Goal: Task Accomplishment & Management: Manage account settings

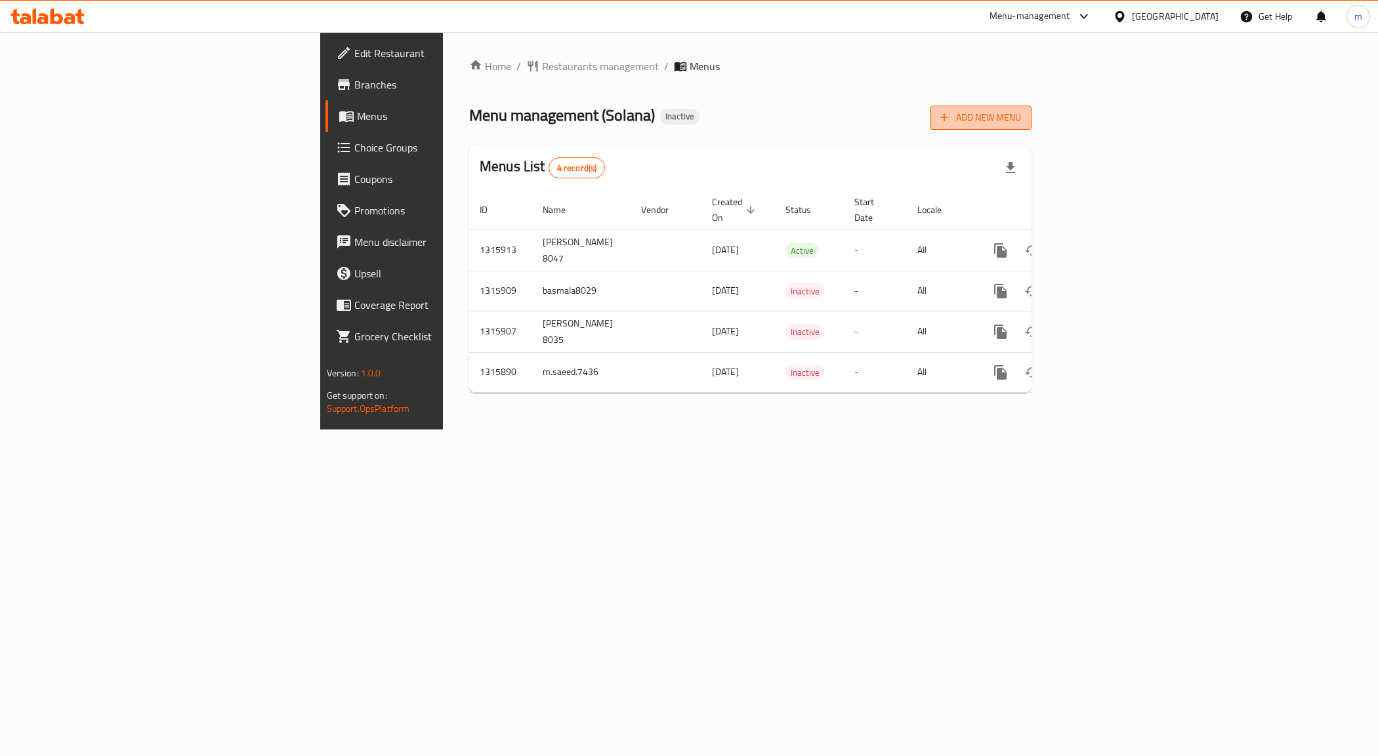
click at [1021, 117] on span "Add New Menu" at bounding box center [980, 118] width 81 height 16
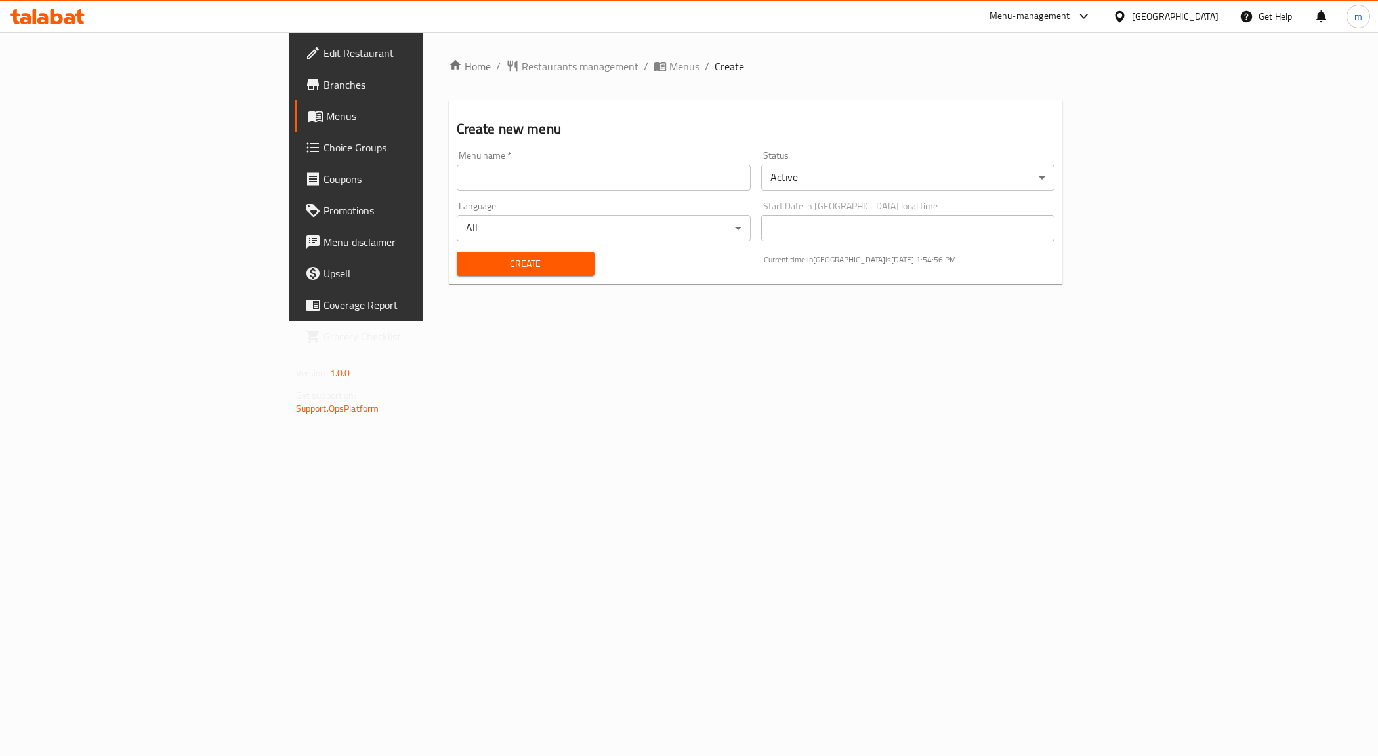
click at [733, 178] on input "text" at bounding box center [604, 178] width 294 height 26
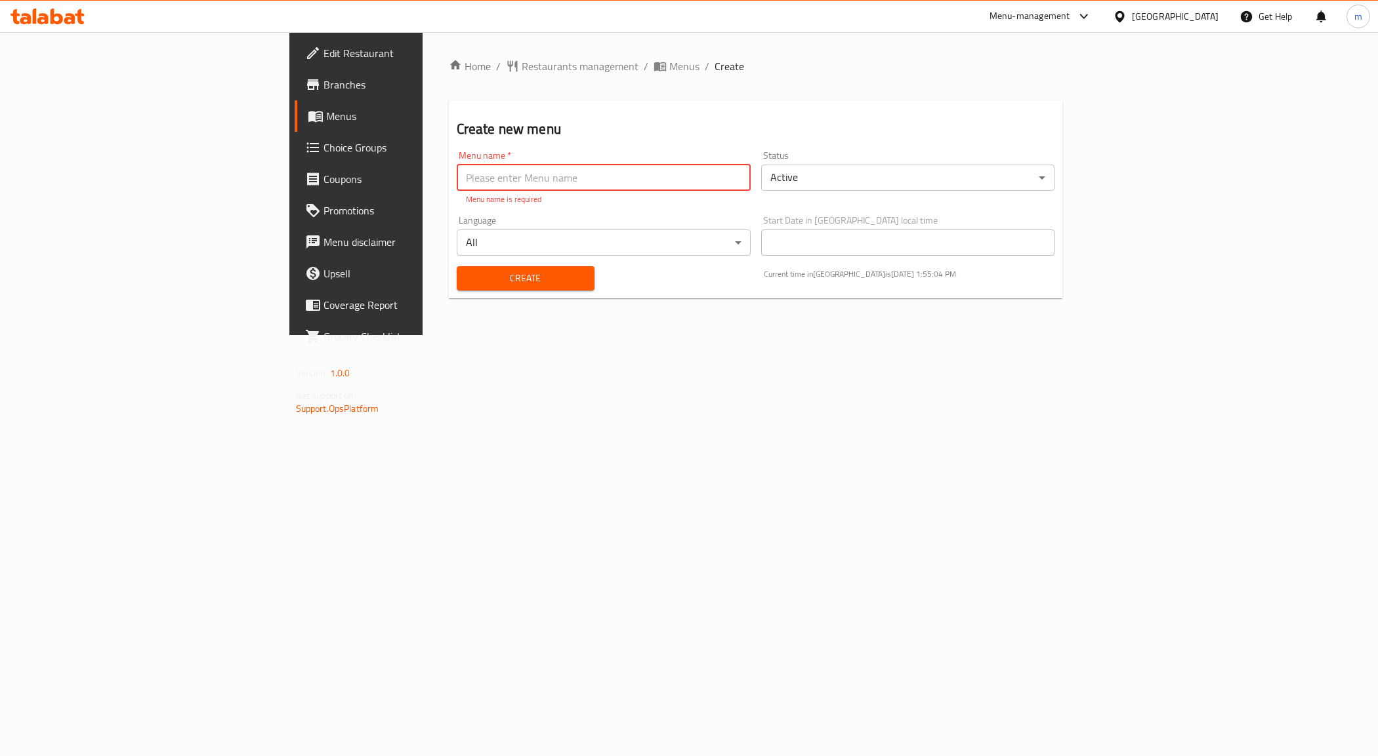
click at [556, 177] on input "text" at bounding box center [604, 178] width 294 height 26
paste input "Mahoud 8038"
type input "Mahoud 8038"
click at [784, 335] on div "Home / Restaurants management / Menus / Create Create new menu Menu name   * Ma…" at bounding box center [756, 183] width 667 height 303
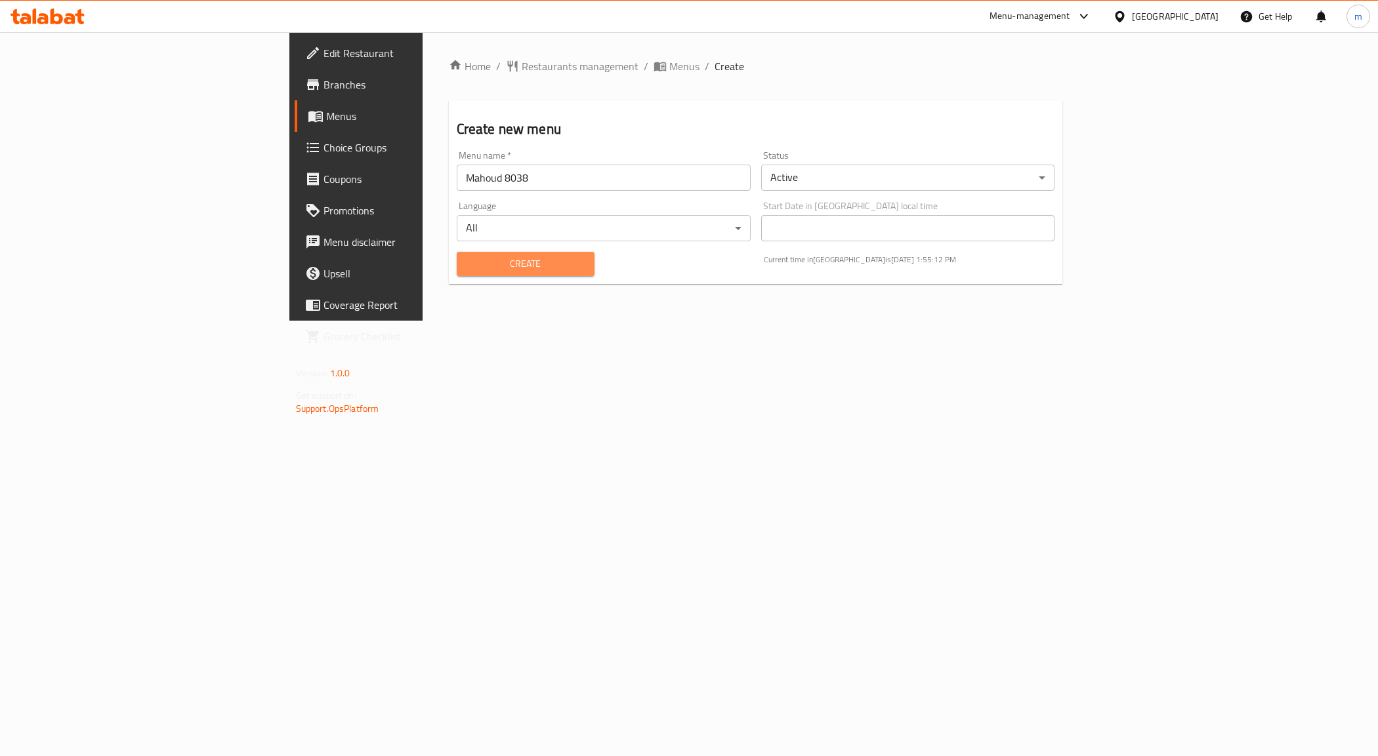
click at [489, 261] on span "Create" at bounding box center [525, 264] width 117 height 16
click at [295, 106] on link "Menus" at bounding box center [407, 115] width 225 height 31
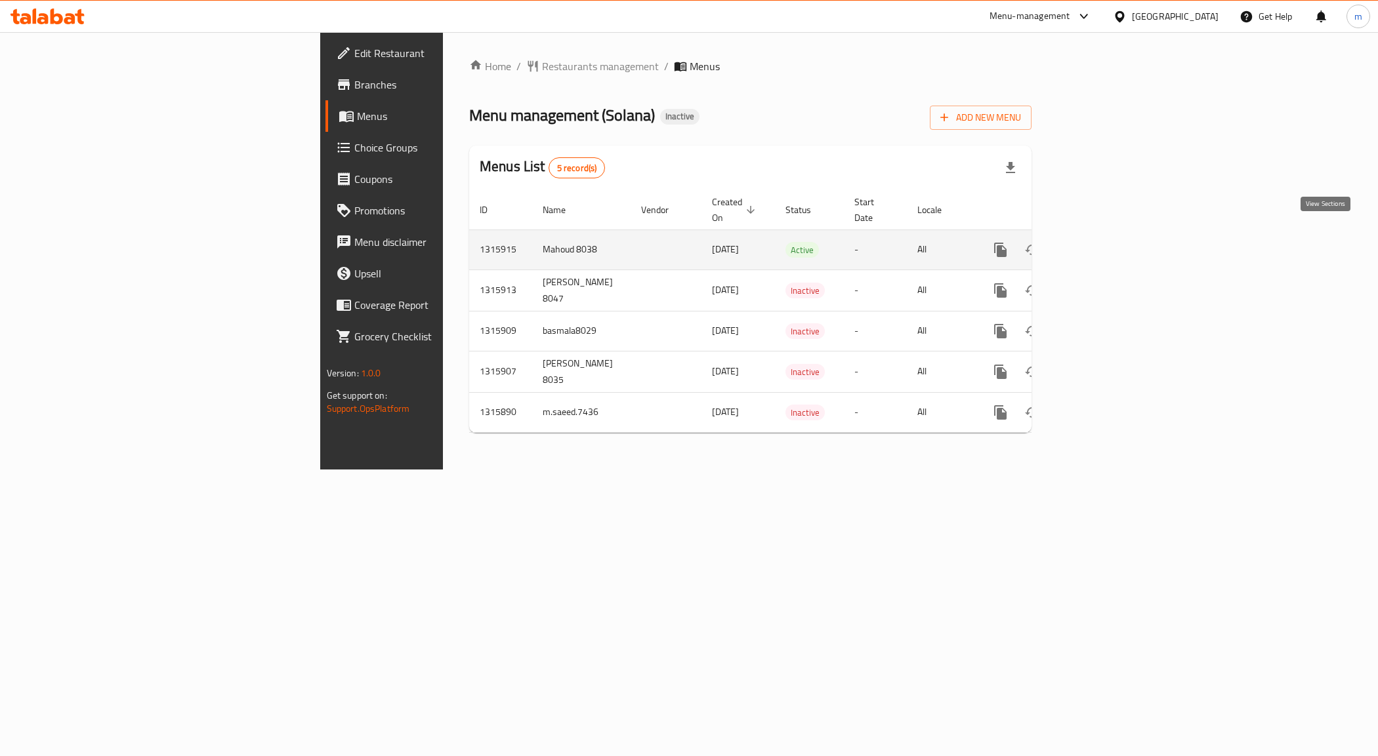
click at [1111, 246] on link "enhanced table" at bounding box center [1094, 249] width 31 height 31
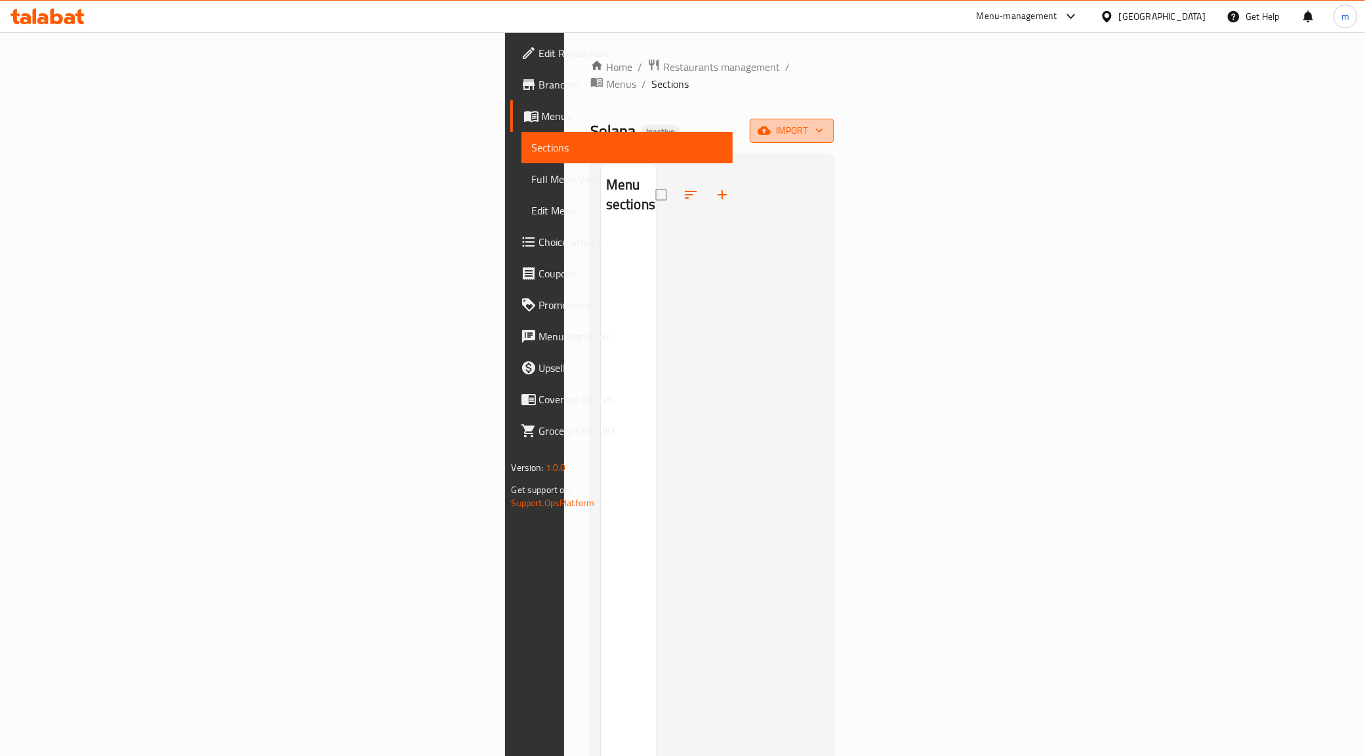
click at [823, 123] on span "import" at bounding box center [791, 131] width 63 height 16
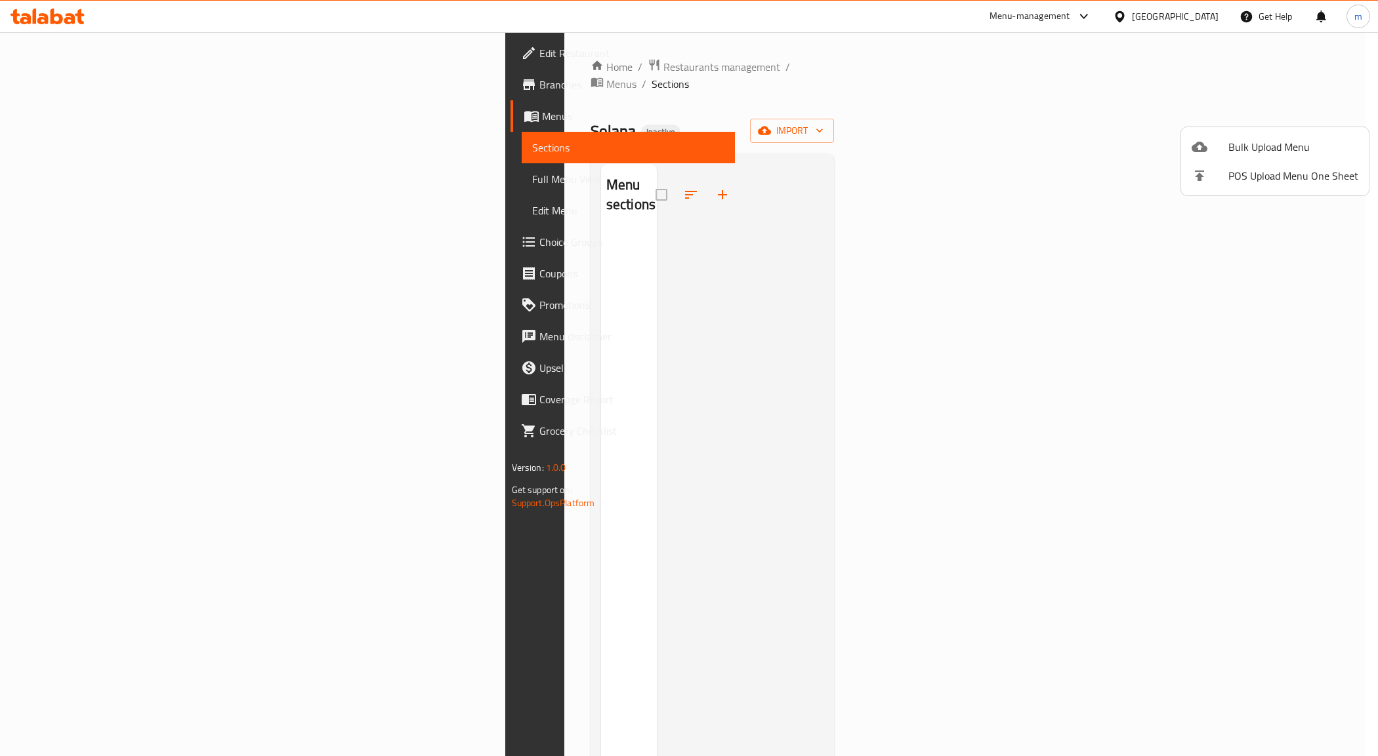
click at [1171, 294] on div at bounding box center [689, 378] width 1378 height 756
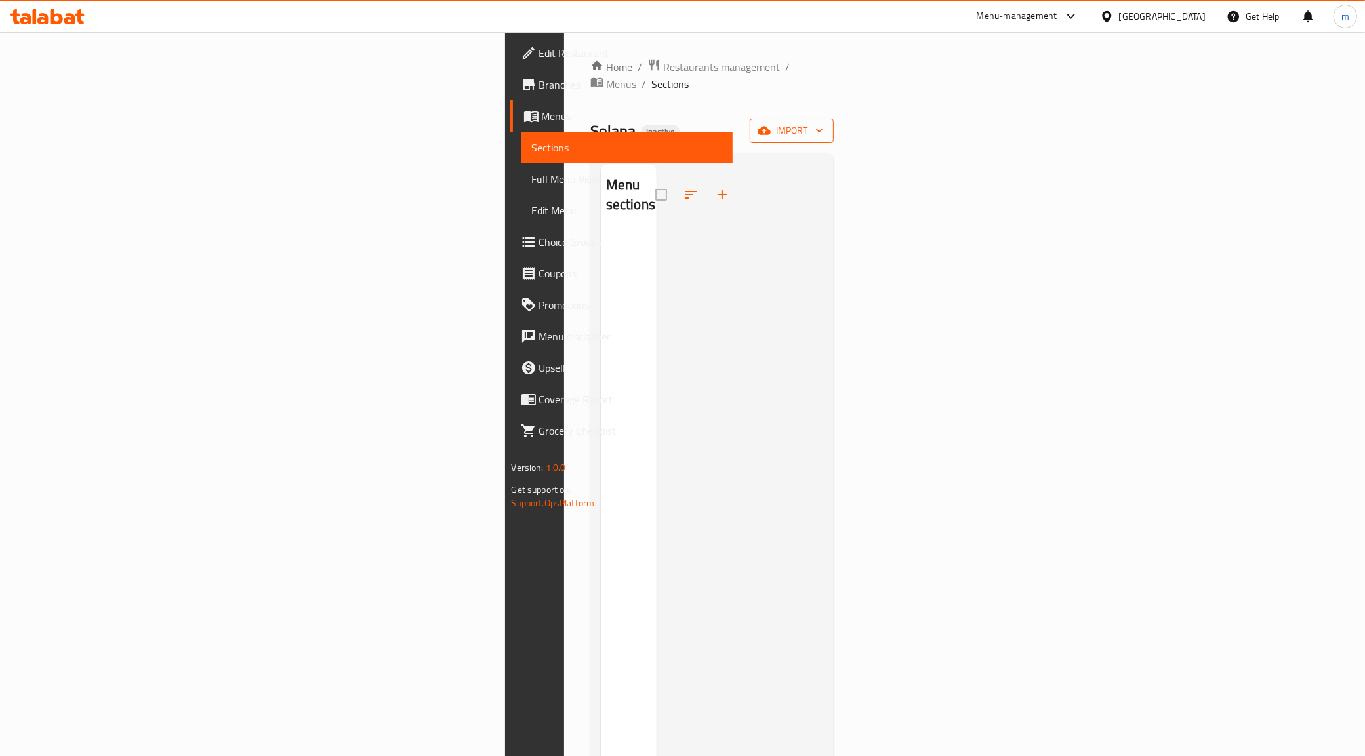
click at [823, 123] on span "import" at bounding box center [791, 131] width 63 height 16
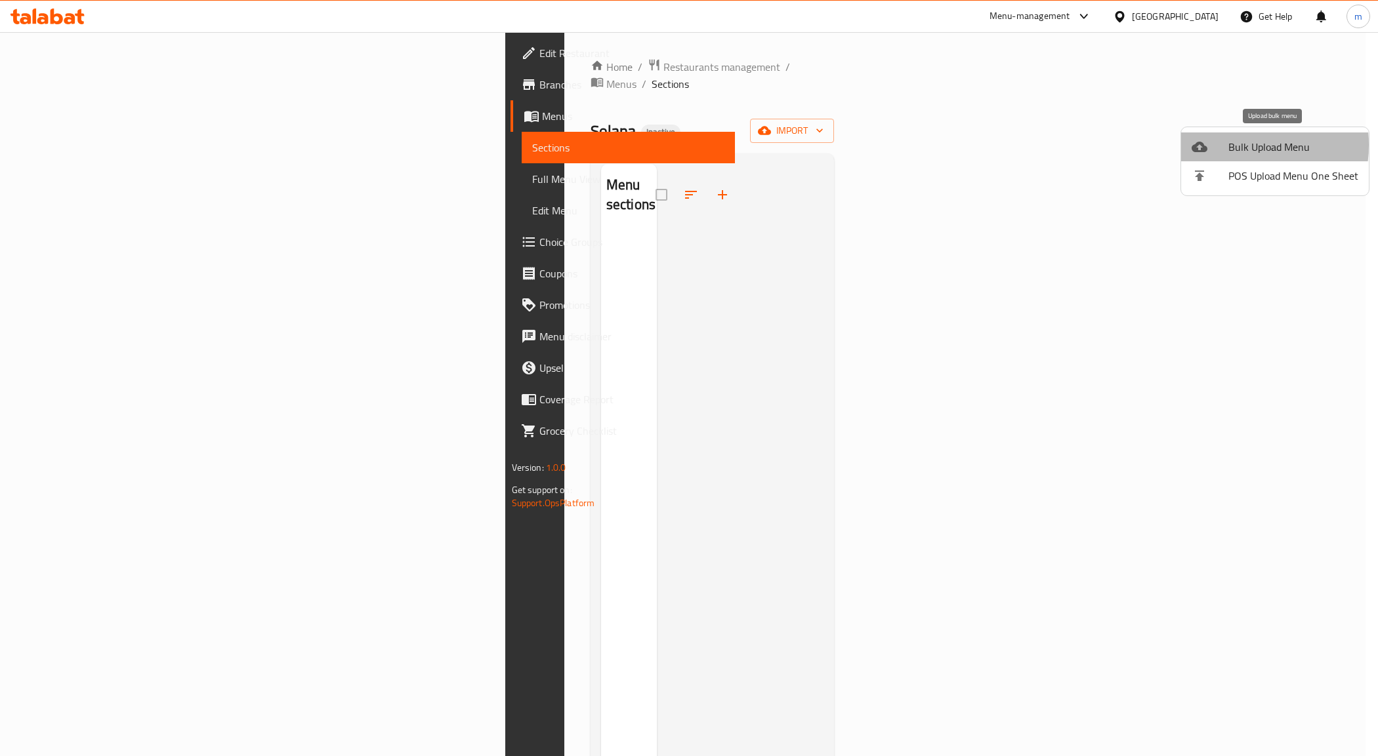
click at [1227, 145] on div at bounding box center [1209, 147] width 37 height 16
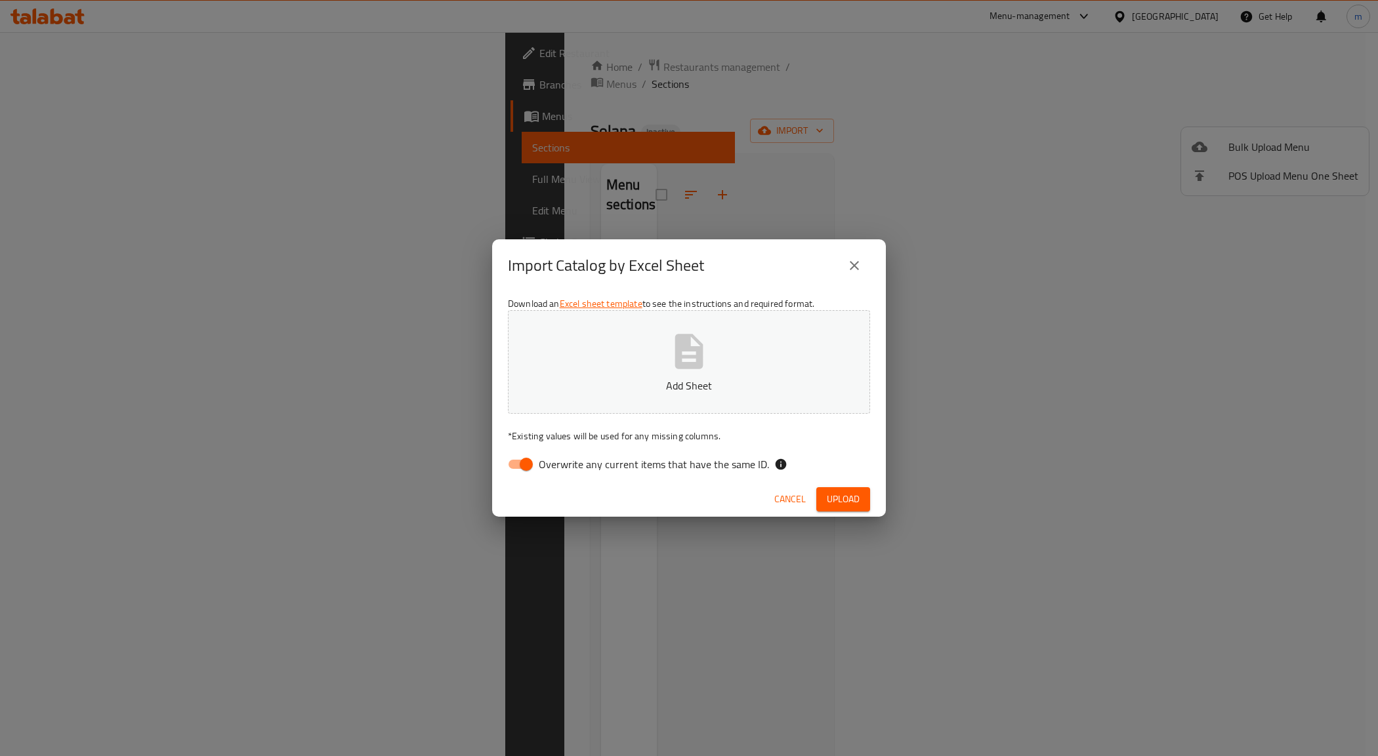
click at [678, 356] on icon "button" at bounding box center [689, 351] width 28 height 35
click at [515, 457] on input "Overwrite any current items that have the same ID." at bounding box center [526, 464] width 75 height 25
checkbox input "false"
click at [856, 503] on span "Upload" at bounding box center [843, 499] width 33 height 16
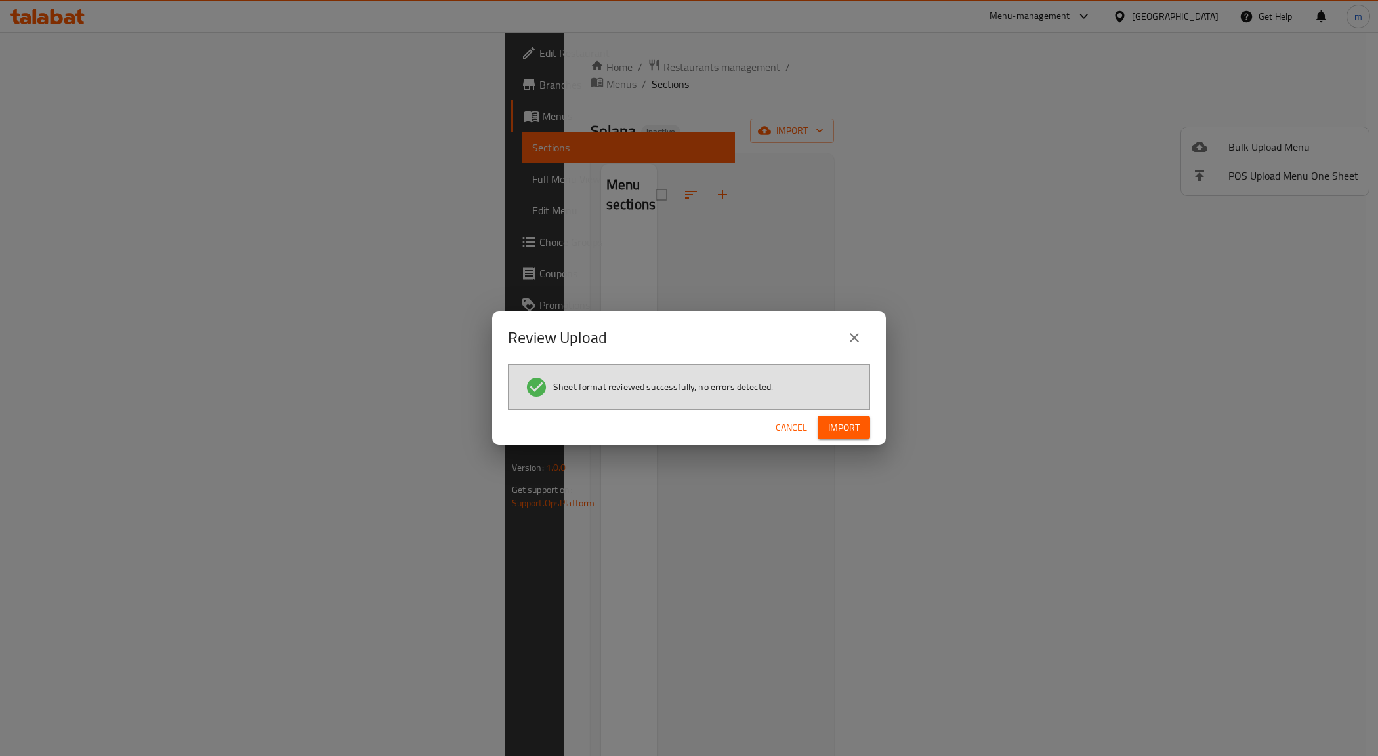
click at [851, 430] on span "Import" at bounding box center [843, 428] width 31 height 16
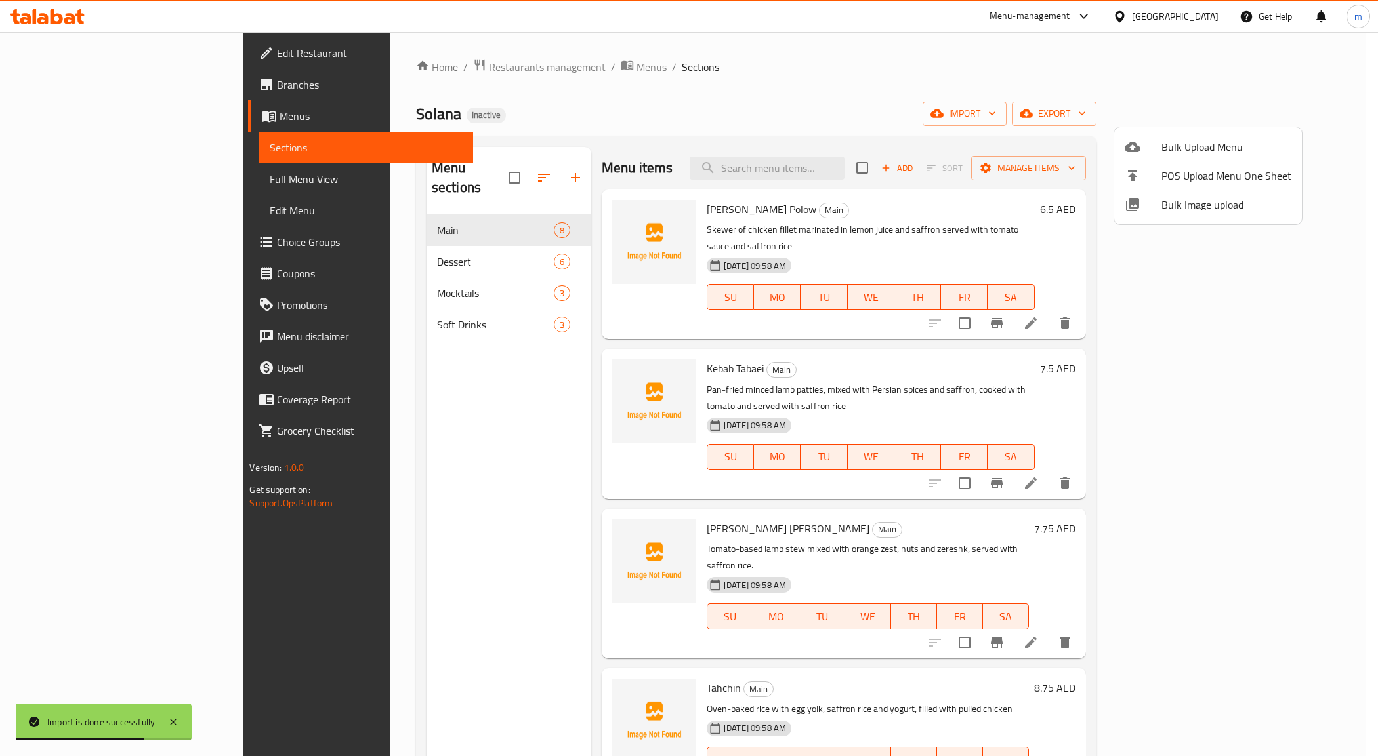
click at [1332, 166] on div at bounding box center [689, 378] width 1378 height 756
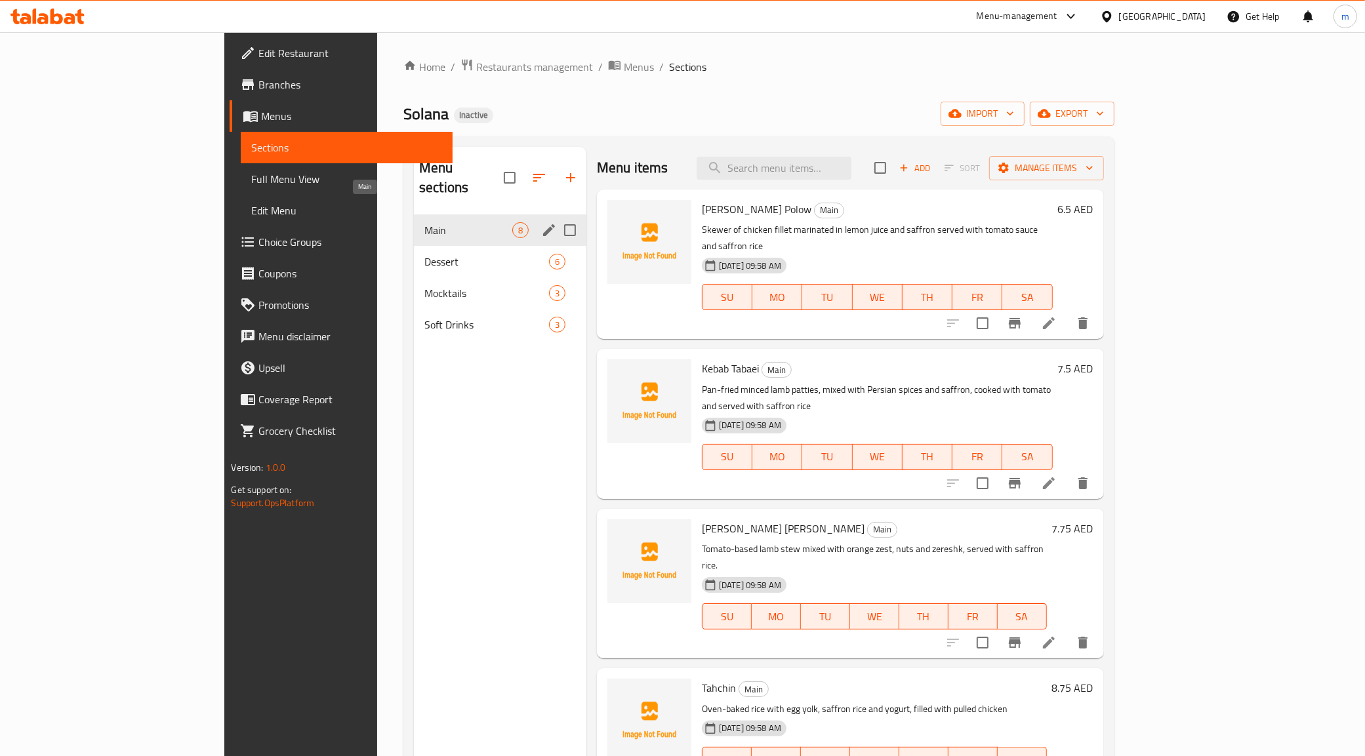
click at [424, 222] on span "Main" at bounding box center [468, 230] width 88 height 16
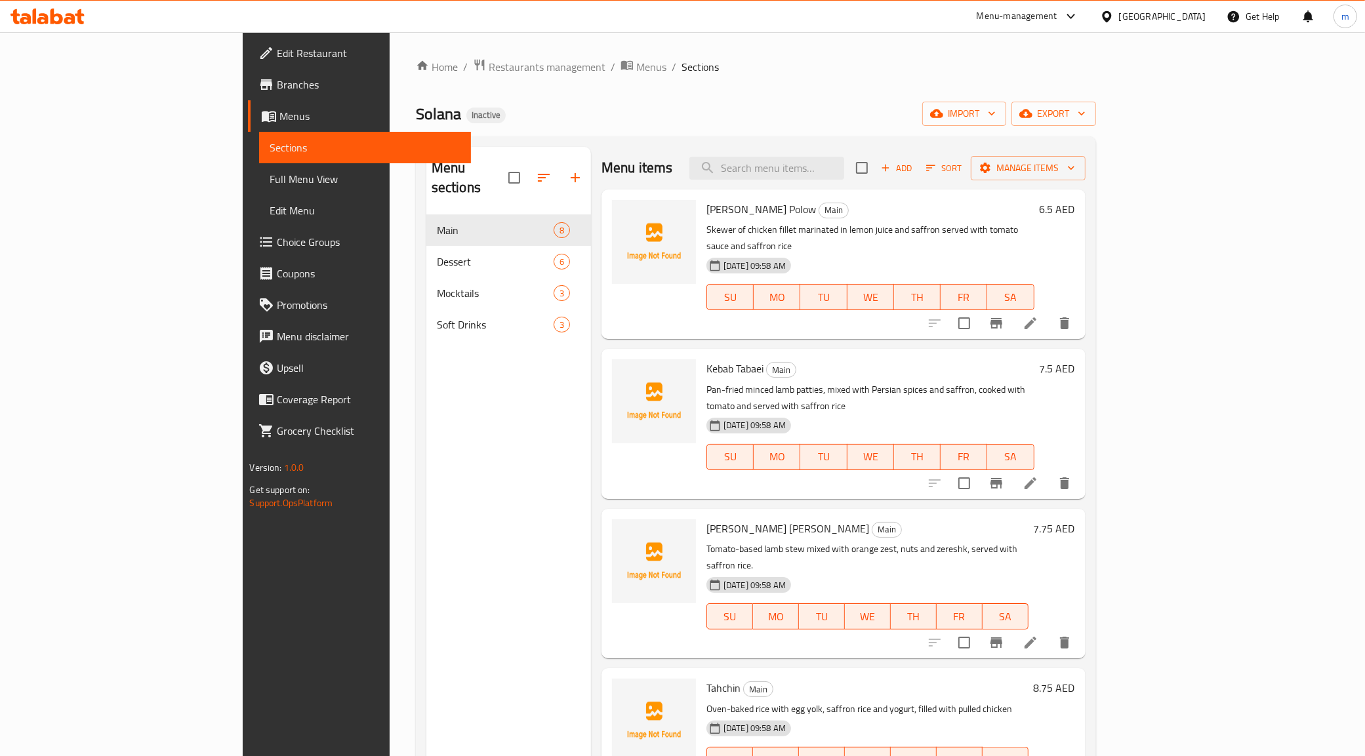
click at [270, 177] on span "Full Menu View" at bounding box center [365, 179] width 191 height 16
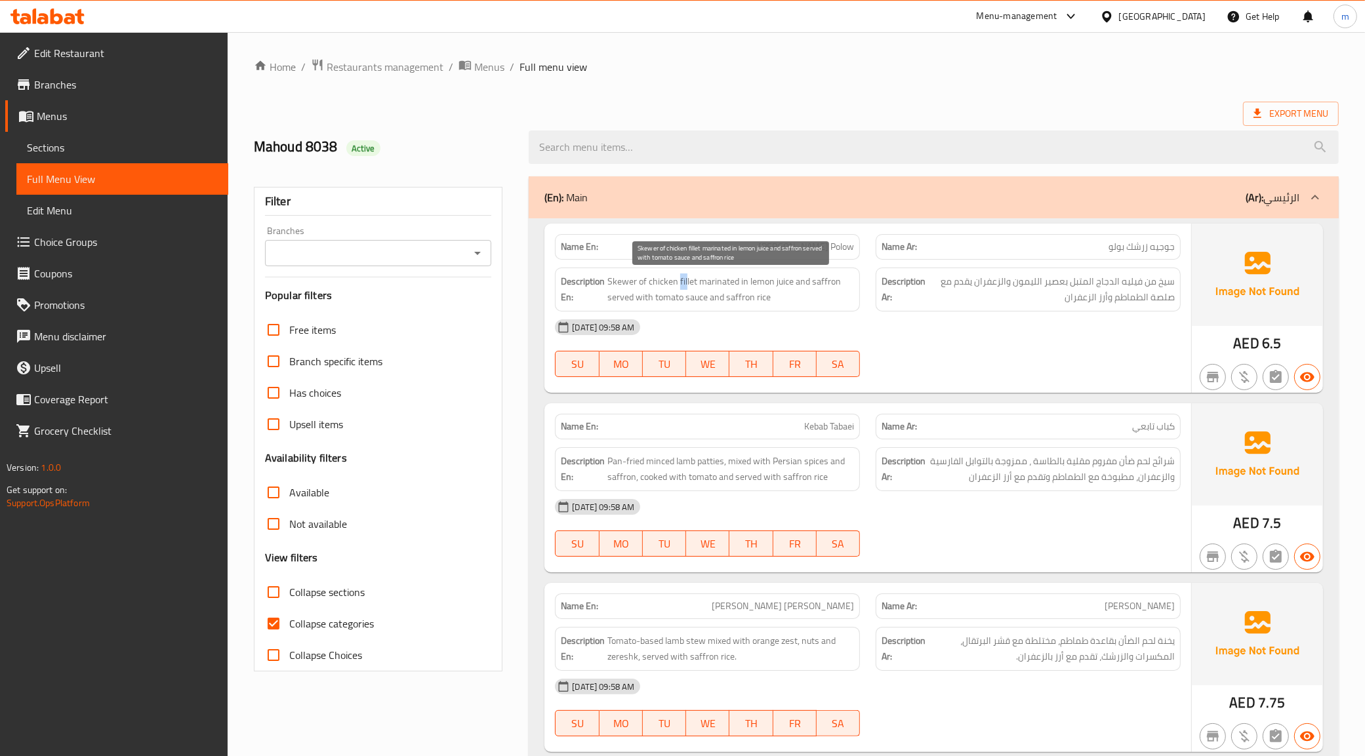
drag, startPoint x: 678, startPoint y: 284, endPoint x: 684, endPoint y: 287, distance: 7.1
click at [684, 287] on span "Skewer of chicken fillet marinated in lemon juice and saffron served with tomat…" at bounding box center [731, 290] width 247 height 32
drag, startPoint x: 648, startPoint y: 284, endPoint x: 696, endPoint y: 280, distance: 48.1
click at [696, 280] on span "Skewer of chicken fillet marinated in lemon juice and saffron served with tomat…" at bounding box center [731, 290] width 247 height 32
copy span "chicken fillet"
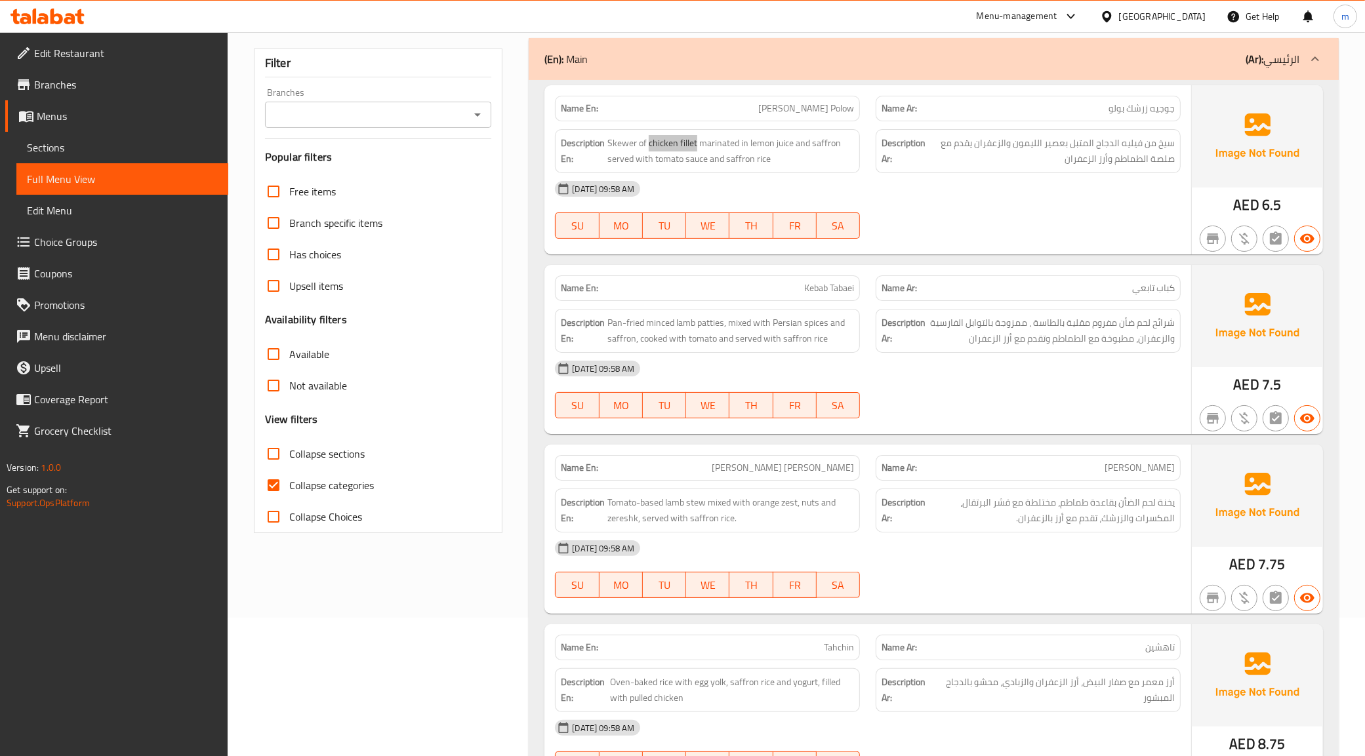
scroll to position [164, 0]
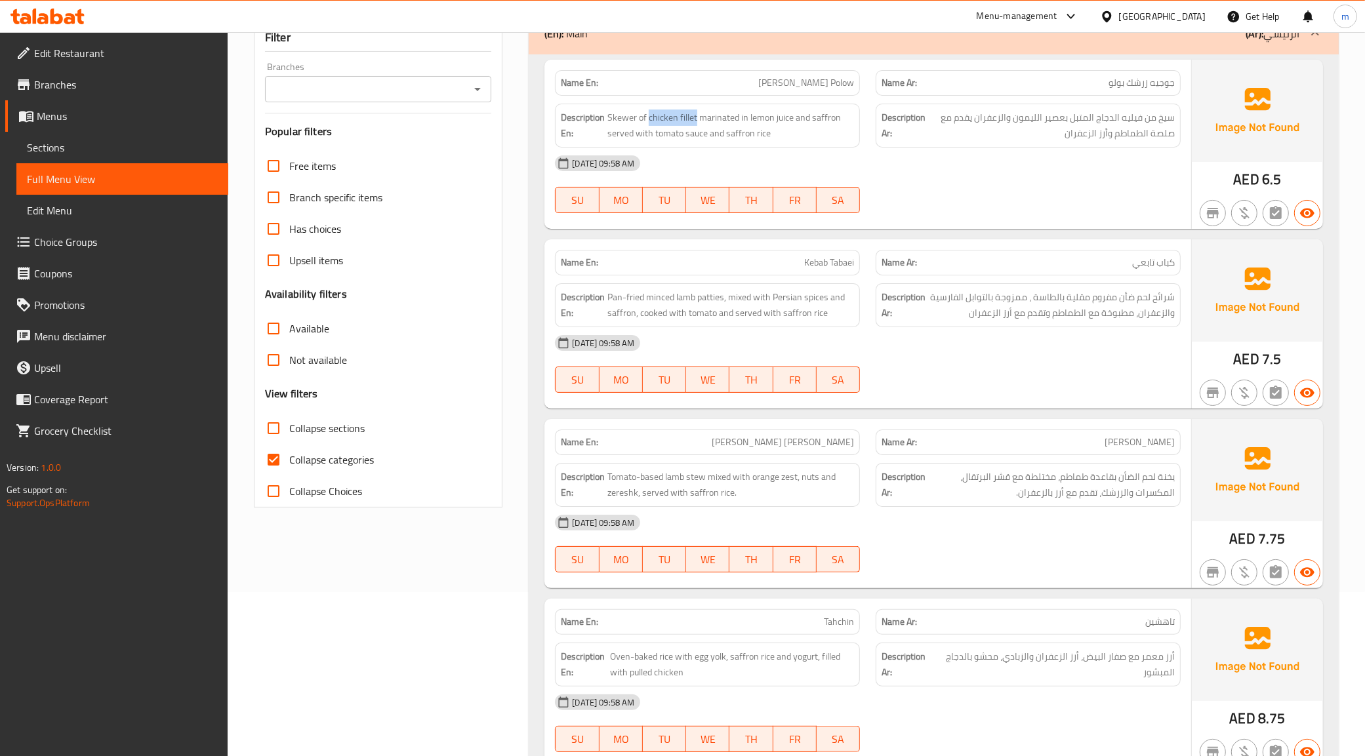
click at [283, 459] on input "Collapse categories" at bounding box center [273, 459] width 31 height 31
checkbox input "false"
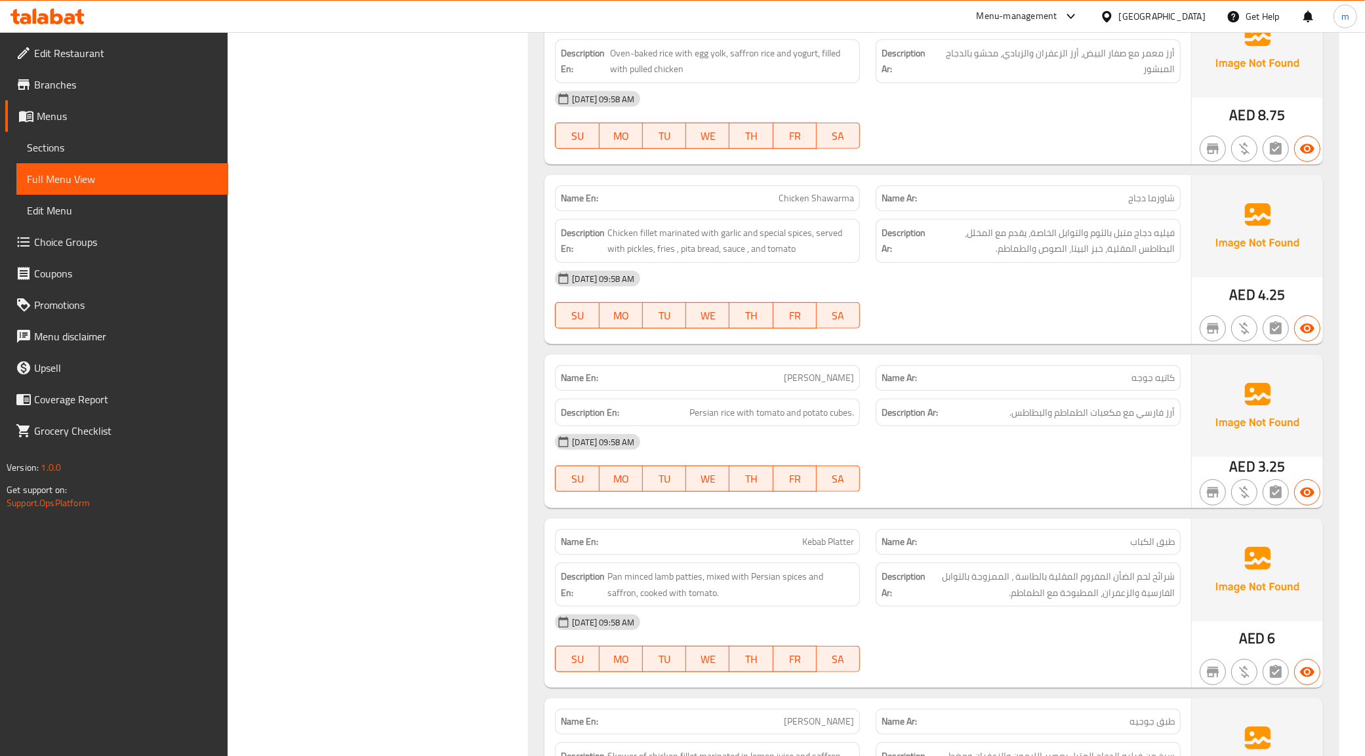
scroll to position [738, 0]
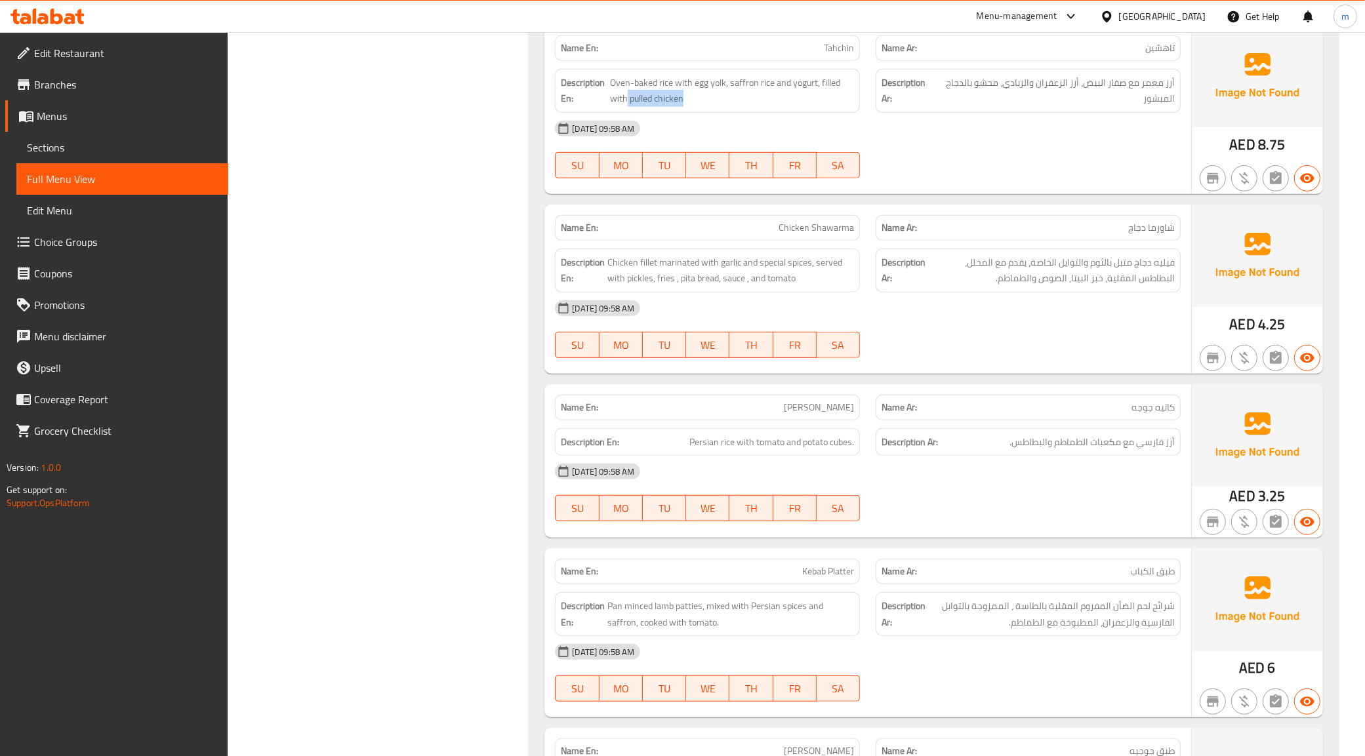
drag, startPoint x: 627, startPoint y: 102, endPoint x: 686, endPoint y: 110, distance: 59.5
click at [686, 110] on div "Description En: Oven-baked rice with egg yolk, saffron rice and yogurt, filled …" at bounding box center [707, 91] width 305 height 44
copy span "pulled chicken"
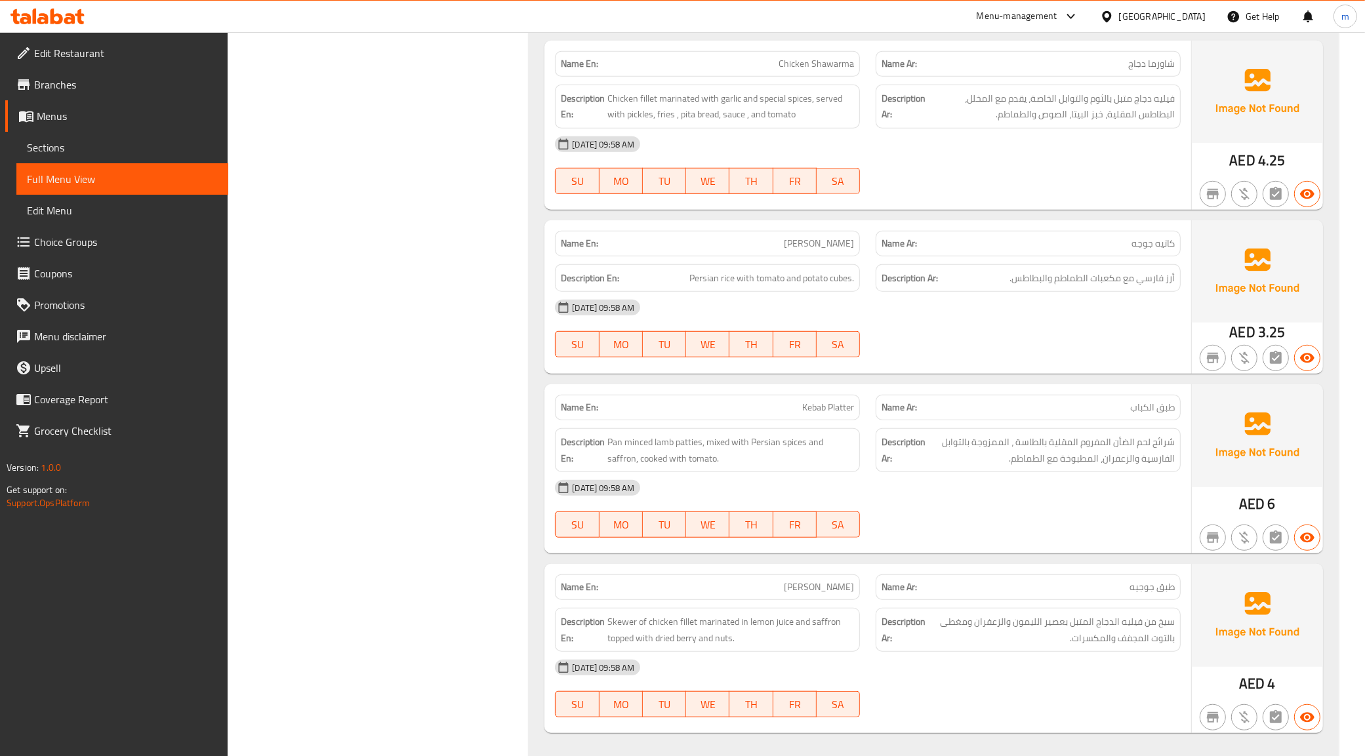
scroll to position [820, 0]
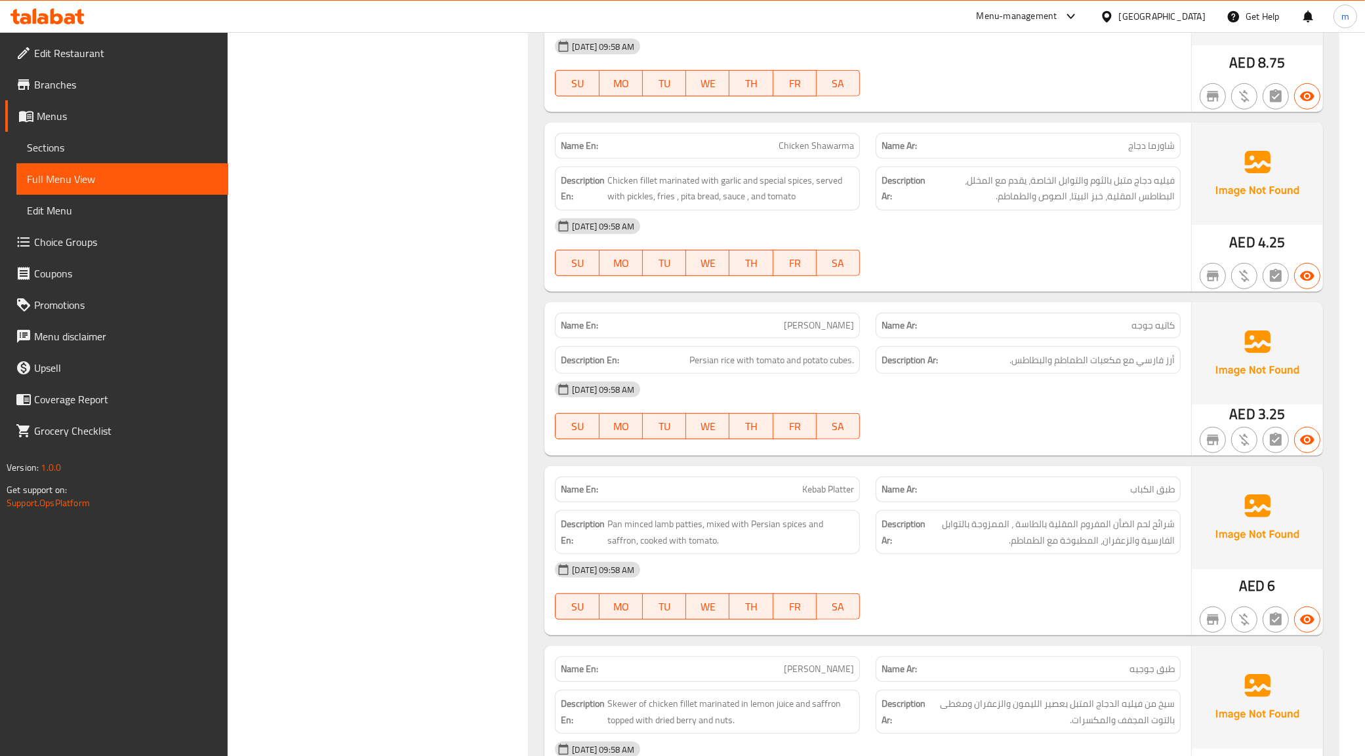
click at [1078, 239] on div "[DATE] 09:58 AM" at bounding box center [868, 226] width 642 height 31
drag, startPoint x: 608, startPoint y: 181, endPoint x: 657, endPoint y: 178, distance: 48.7
click at [657, 178] on span "Chicken fillet marinated with garlic and special spices, served with pickles, f…" at bounding box center [731, 189] width 247 height 32
copy span "Chicken fillet"
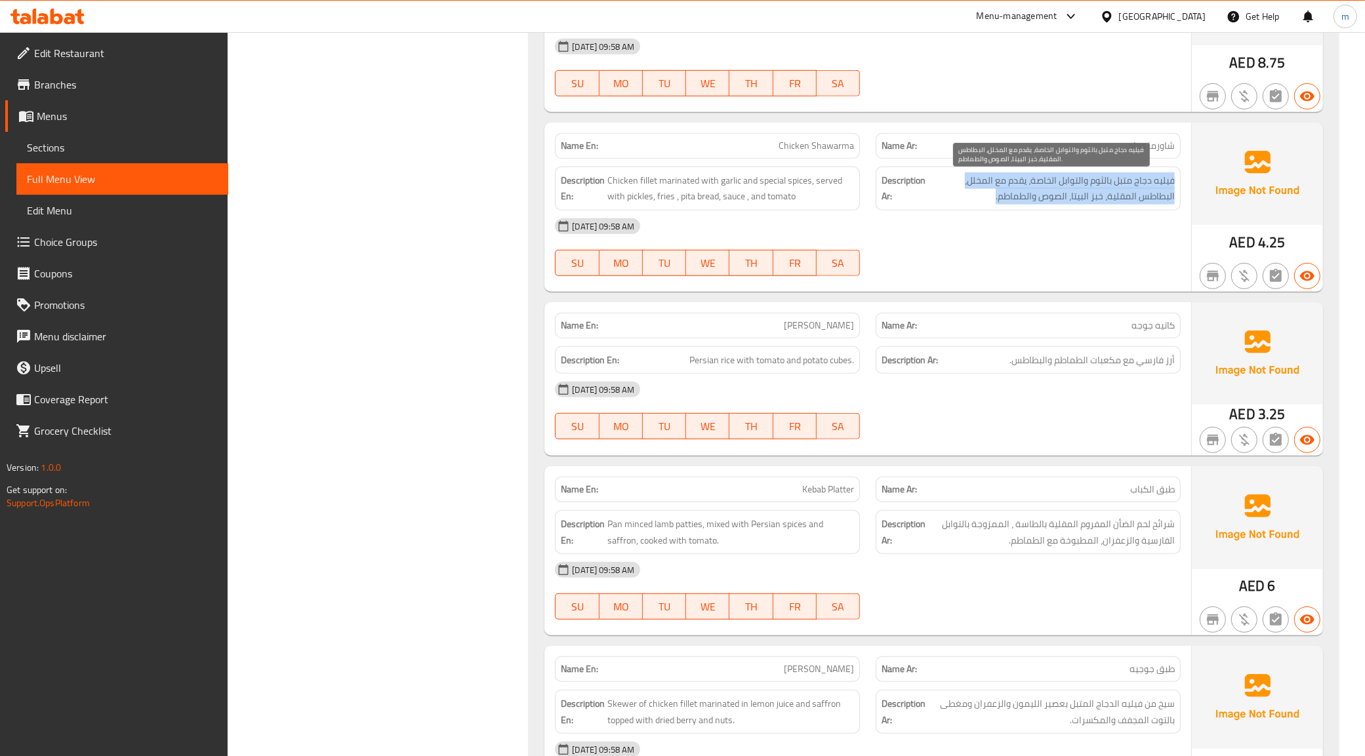
drag, startPoint x: 1173, startPoint y: 185, endPoint x: 991, endPoint y: 201, distance: 183.1
click at [991, 201] on span "فيليه دجاج متبل بالثوم والتوابل الخاصة، يقدم مع المخلل، البطاطس المقلية، خبز ال…" at bounding box center [1051, 189] width 247 height 32
copy span "فيليه دجاج متبل بالثوم والتوابل الخاصة، يقدم مع المخلل، البطاطس المقلية، خبز ال…"
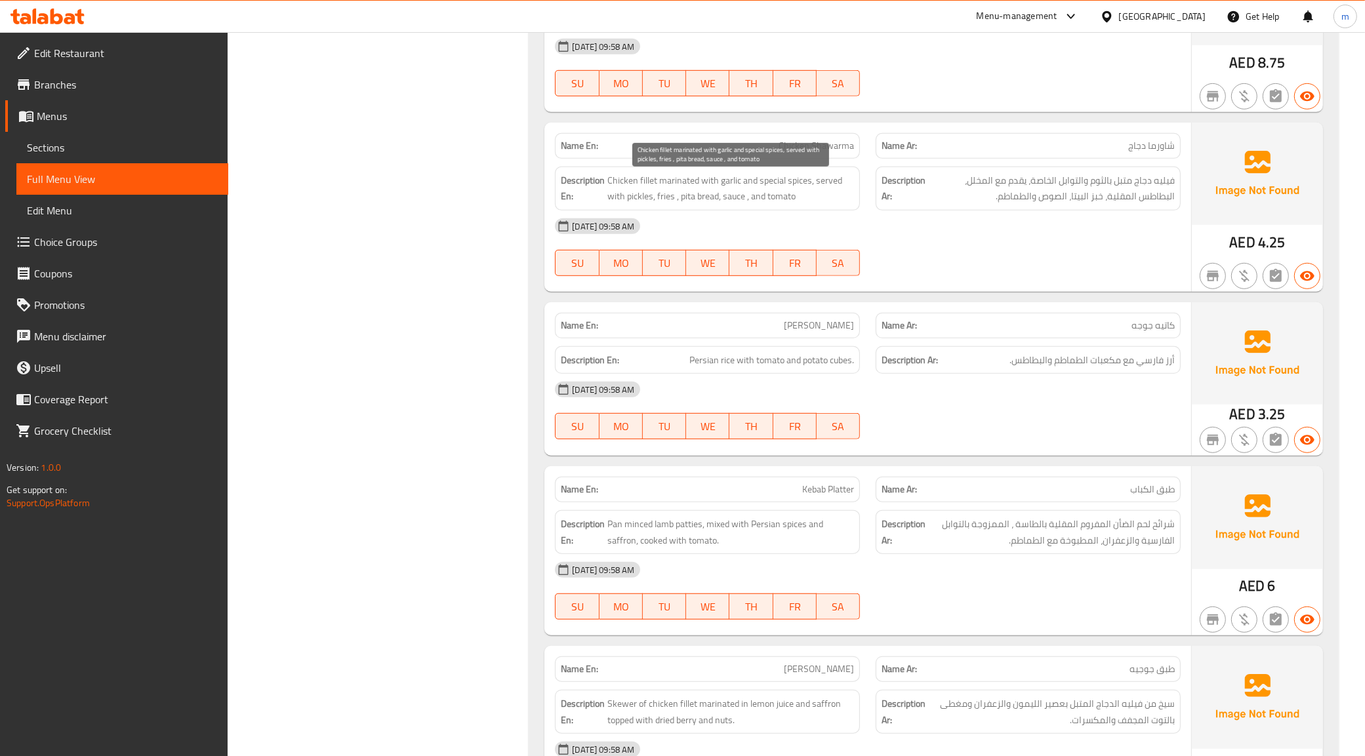
click at [792, 196] on span "Chicken fillet marinated with garlic and special spices, served with pickles, f…" at bounding box center [731, 189] width 247 height 32
drag, startPoint x: 674, startPoint y: 194, endPoint x: 476, endPoint y: 250, distance: 206.5
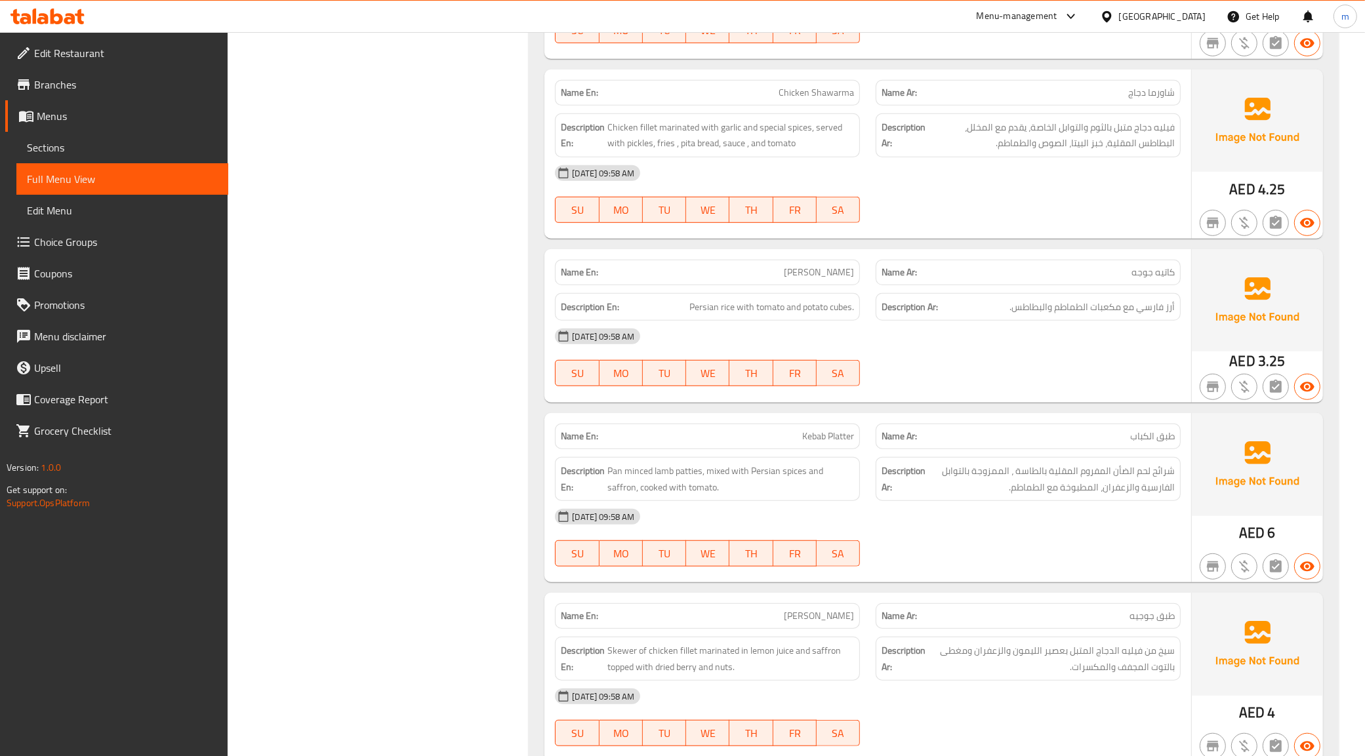
scroll to position [902, 0]
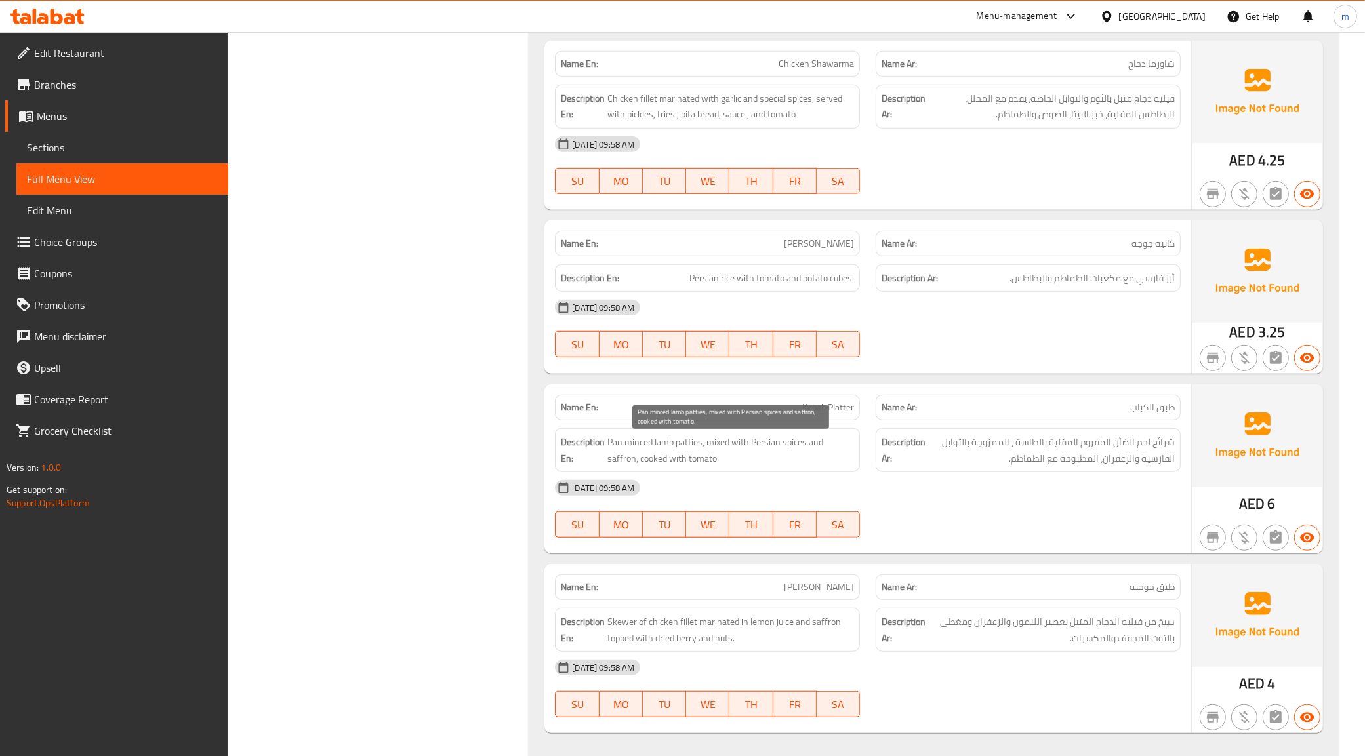
click at [716, 447] on span "Pan minced lamb patties, mixed with Persian spices and saffron, cooked with tom…" at bounding box center [731, 450] width 247 height 32
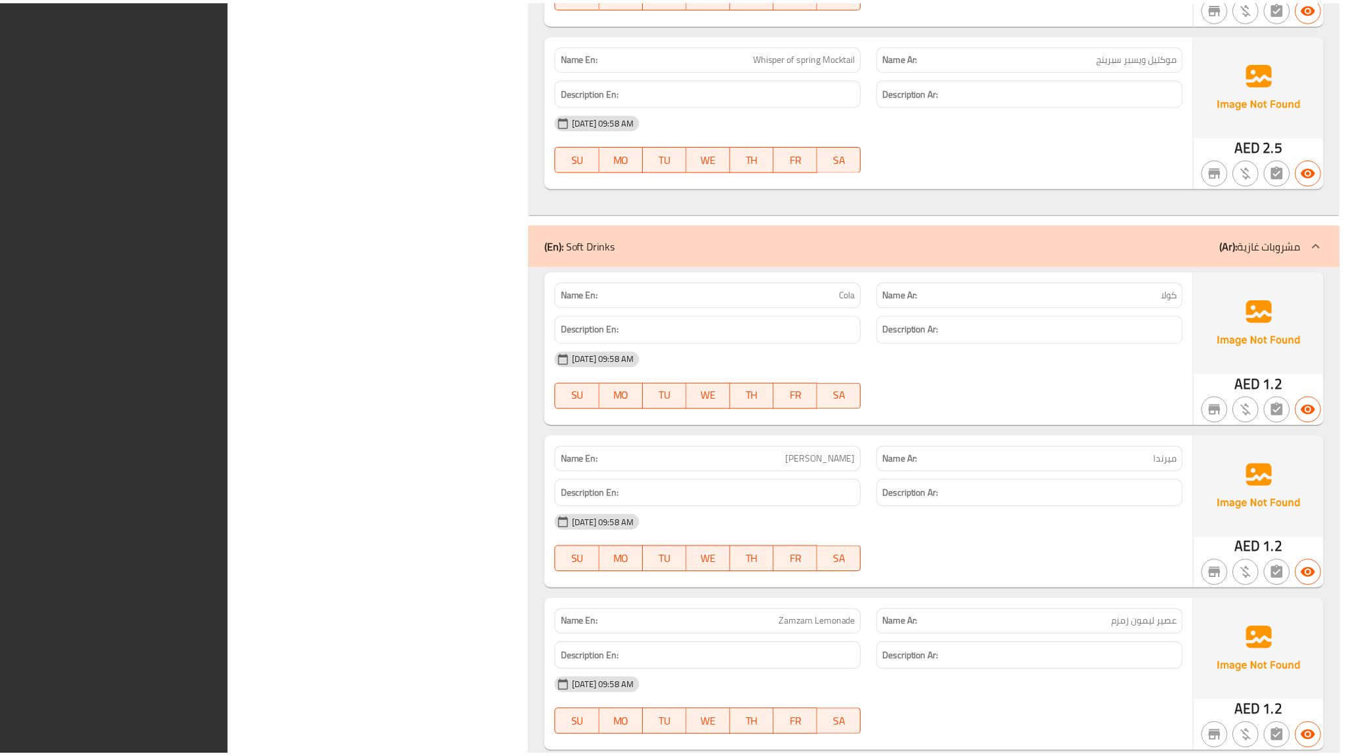
scroll to position [3175, 0]
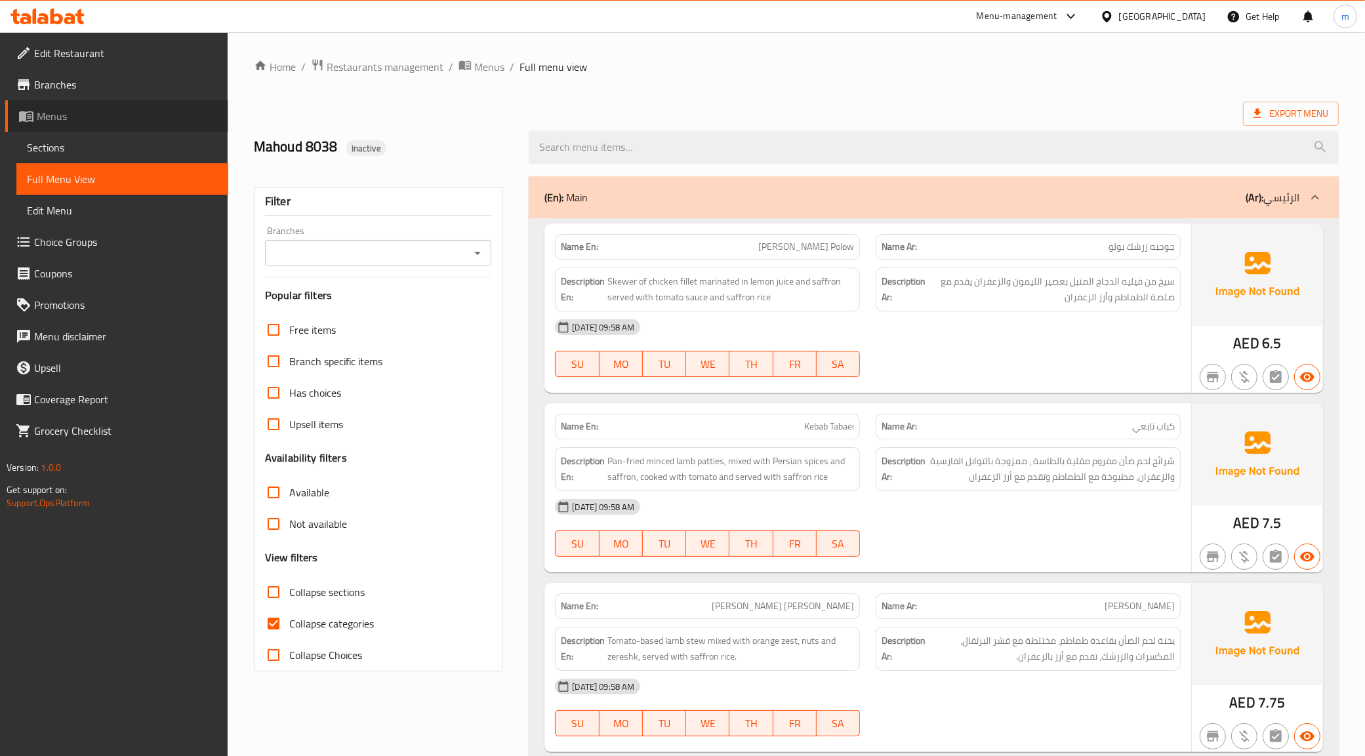
click at [66, 123] on span "Menus" at bounding box center [127, 116] width 181 height 16
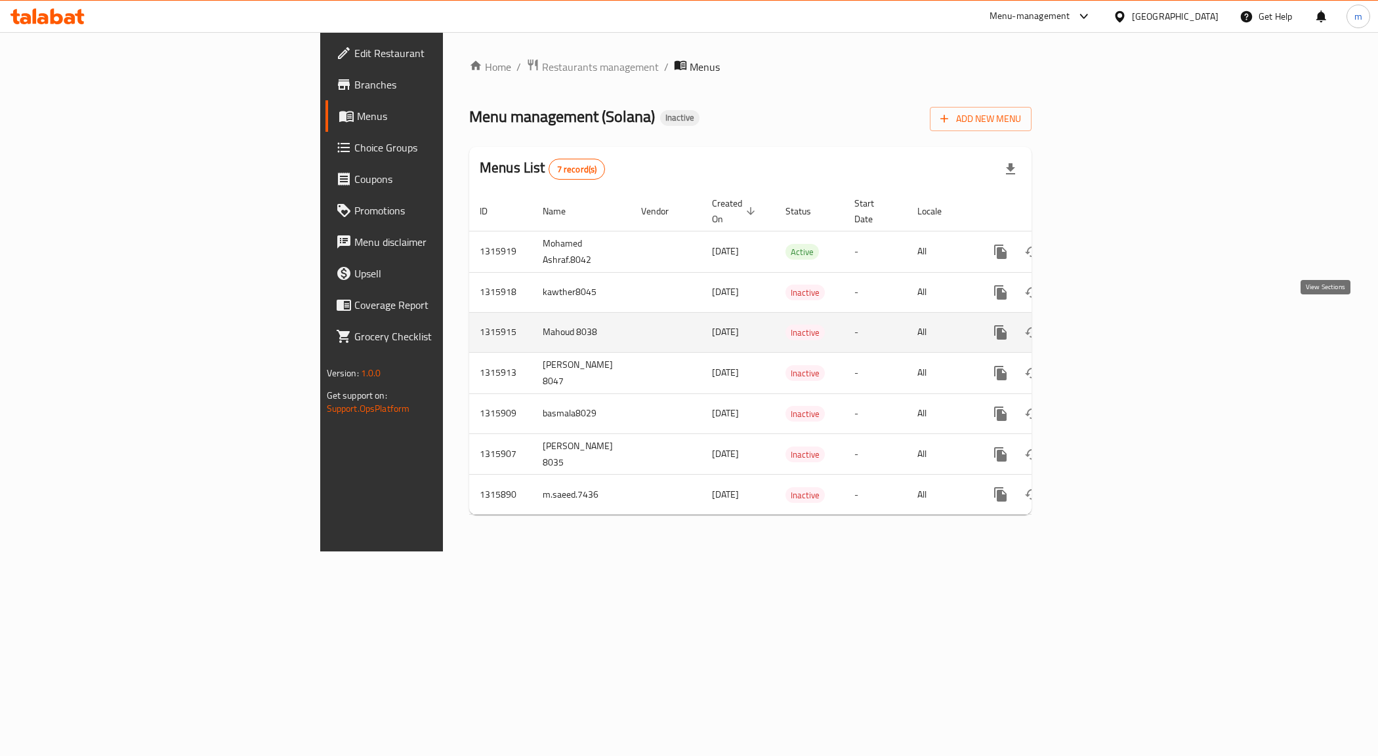
click at [1103, 325] on icon "enhanced table" at bounding box center [1095, 333] width 16 height 16
